Goal: Book appointment/travel/reservation

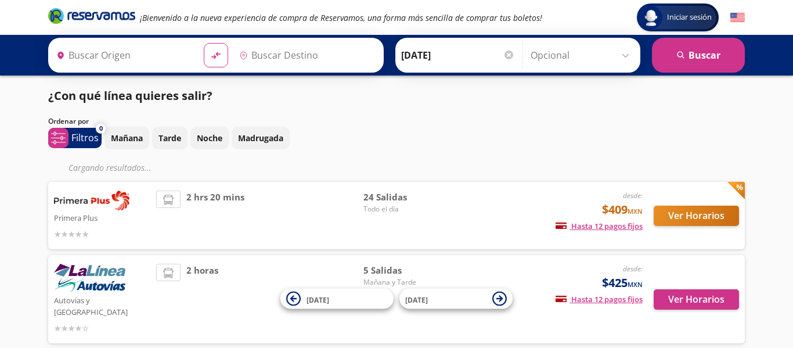
type input "[GEOGRAPHIC_DATA][PERSON_NAME], [GEOGRAPHIC_DATA]"
type input "[GEOGRAPHIC_DATA], [GEOGRAPHIC_DATA]"
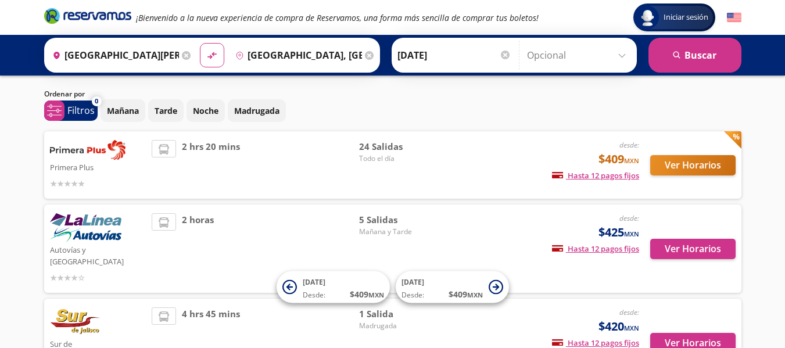
scroll to position [28, 0]
click at [697, 167] on button "Ver Horarios" at bounding box center [692, 164] width 85 height 20
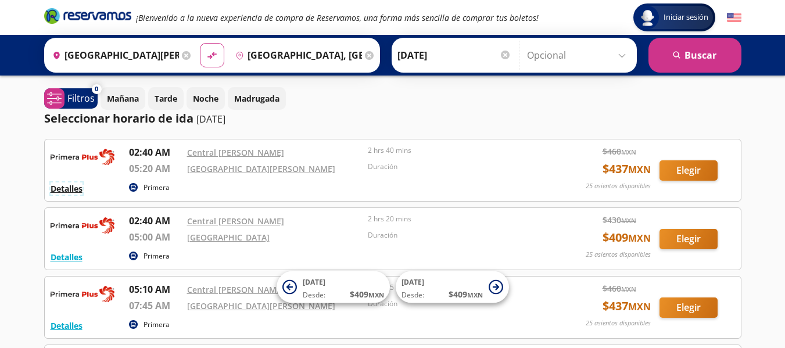
click at [67, 188] on button "Detalles" at bounding box center [67, 188] width 32 height 12
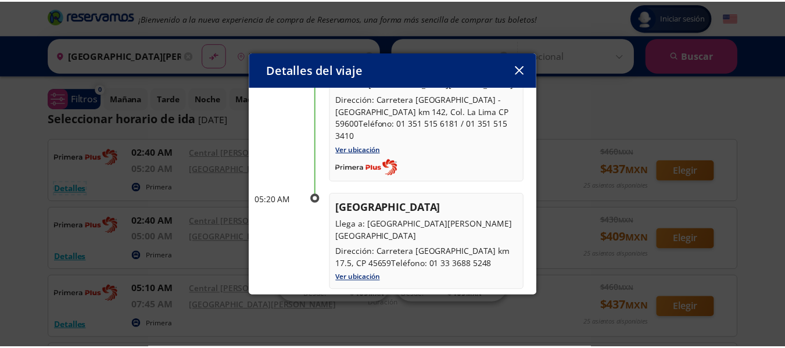
scroll to position [102, 0]
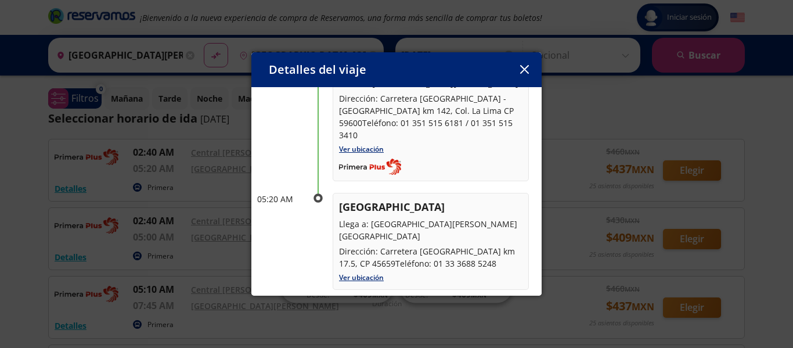
click at [589, 214] on div "Detalles del viaje Salida: [DATE] 2 hrs 40 mins llega: [DATE] Itinerario 02:40 …" at bounding box center [396, 174] width 793 height 348
